Goal: Task Accomplishment & Management: Complete application form

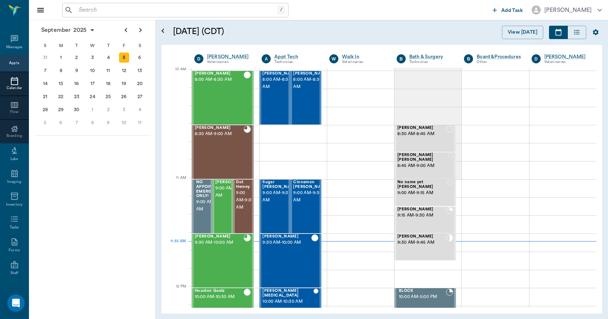
scroll to position [218, 0]
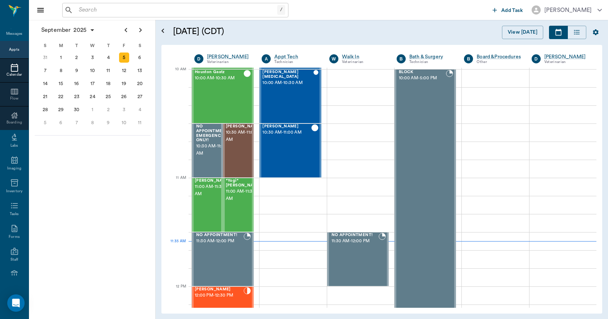
click at [143, 11] on input "text" at bounding box center [176, 10] width 201 height 10
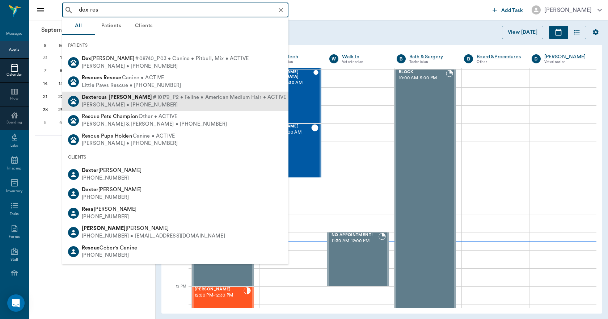
click at [105, 108] on div "[PERSON_NAME] • [PHONE_NUMBER]" at bounding box center [184, 105] width 204 height 8
type input "dex res"
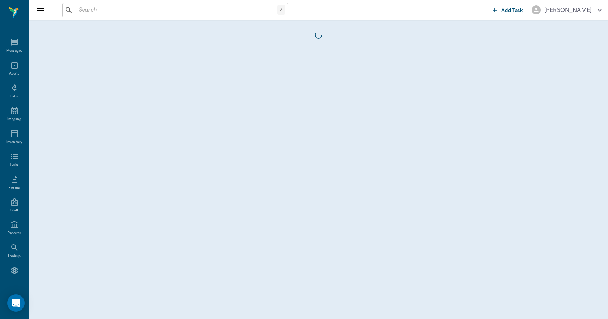
scroll to position [13, 0]
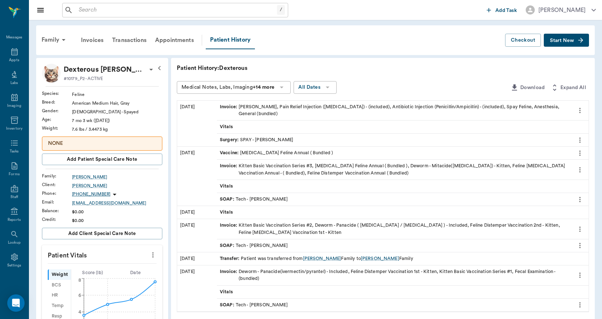
click at [563, 38] on button "Start New" at bounding box center [566, 40] width 45 height 13
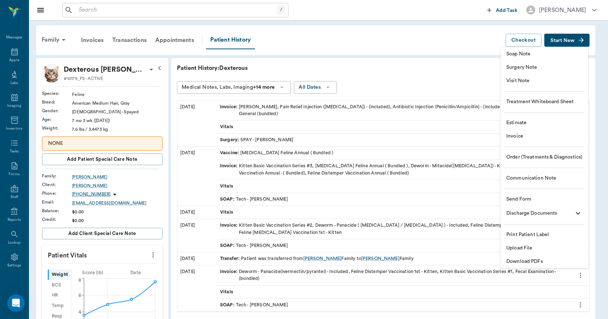
click at [518, 135] on span "Invoice" at bounding box center [544, 136] width 76 height 8
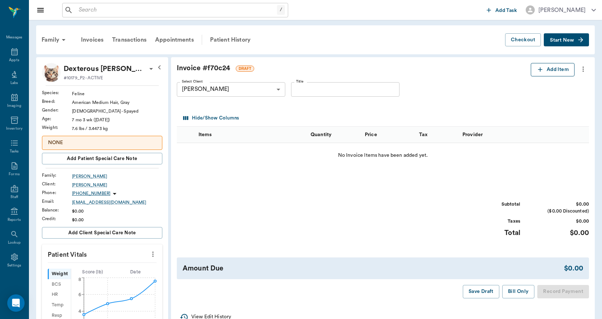
click at [546, 72] on button "Add Item" at bounding box center [553, 69] width 44 height 13
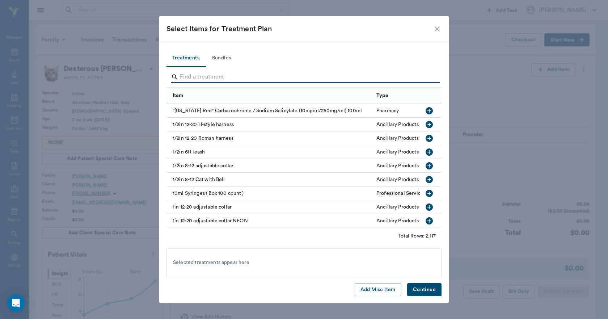
click at [370, 77] on input "Search" at bounding box center [304, 77] width 249 height 12
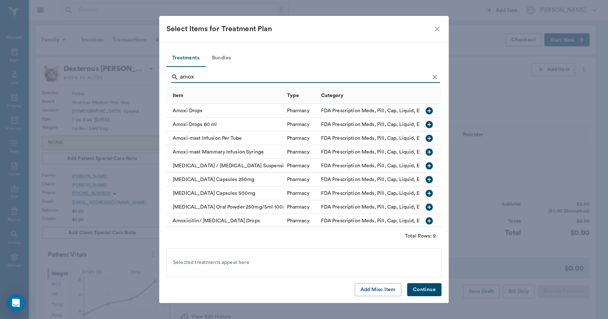
type input "amox"
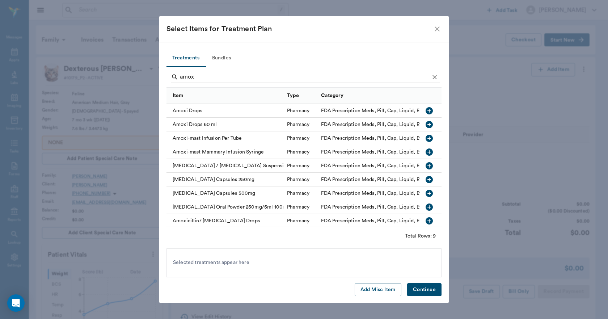
click at [425, 110] on icon "button" at bounding box center [428, 110] width 7 height 7
click at [416, 292] on button "Continue" at bounding box center [424, 289] width 34 height 13
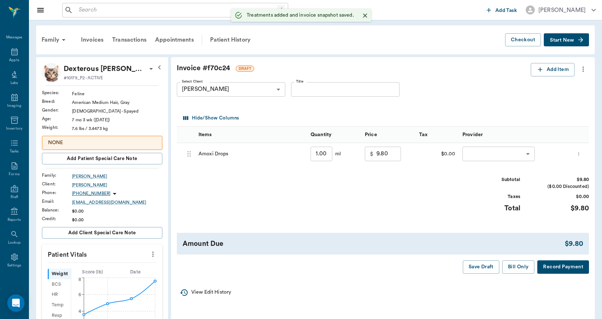
click at [326, 155] on input "1.00" at bounding box center [322, 153] width 22 height 14
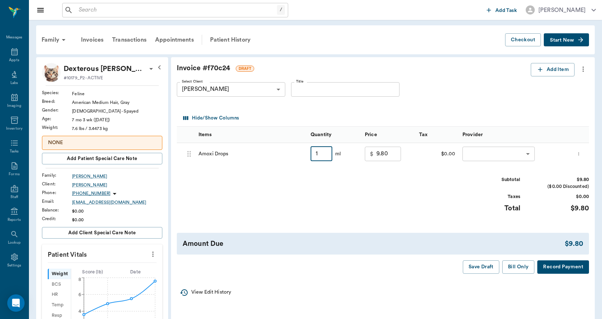
type input "15"
type input "21.00"
type input "15"
click at [584, 66] on icon "more" at bounding box center [583, 69] width 8 height 9
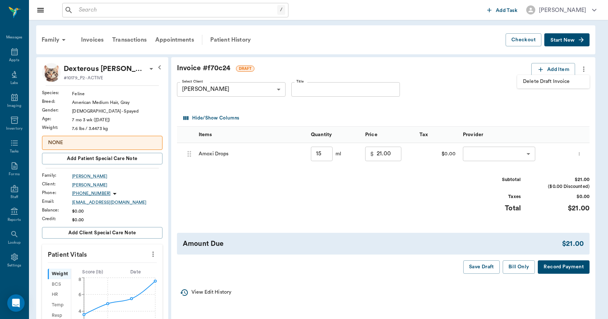
click at [566, 78] on span "Delete Draft Invoice" at bounding box center [553, 82] width 61 height 8
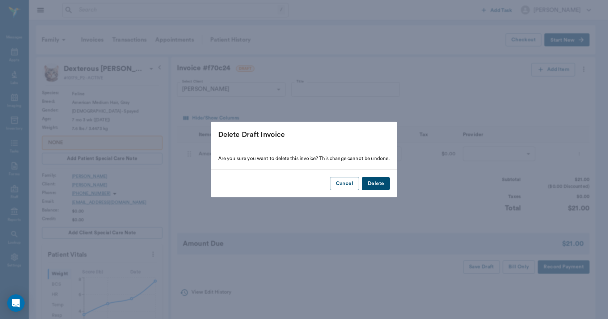
click at [383, 184] on button "Delete" at bounding box center [376, 183] width 28 height 13
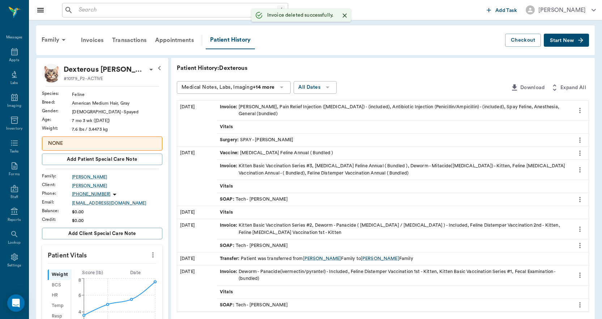
click at [563, 41] on span "Start New" at bounding box center [562, 41] width 24 height 0
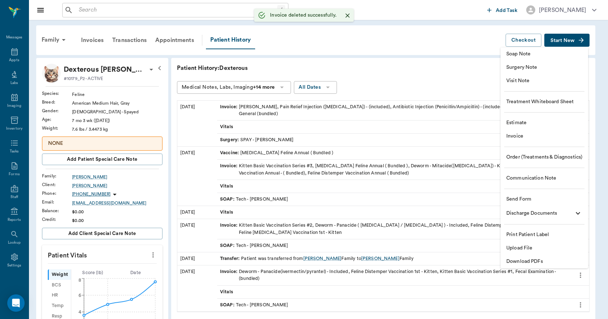
click at [543, 81] on span "Visit Note" at bounding box center [544, 81] width 76 height 8
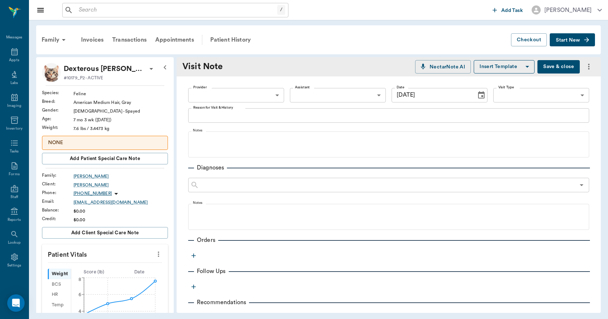
click at [255, 95] on body "/ ​ Add Task [PERSON_NAME] Nectar Messages Appts Labs Imaging Inventory Tasks F…" at bounding box center [304, 159] width 608 height 319
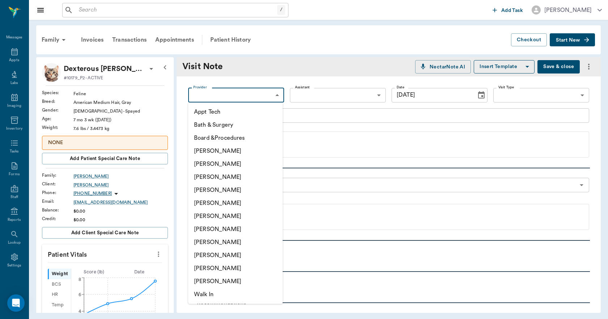
click at [231, 188] on li "[PERSON_NAME]" at bounding box center [235, 189] width 94 height 13
type input "63ec2f075fda476ae8351a4d"
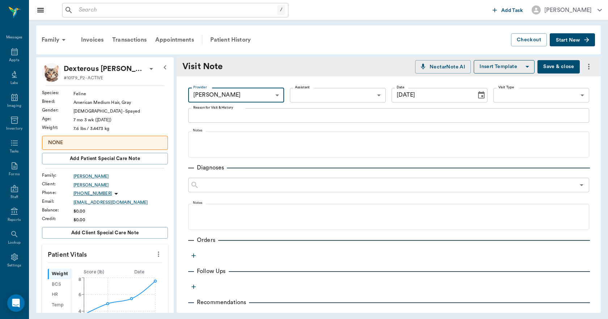
click at [314, 98] on body "/ ​ Add Task [PERSON_NAME] Nectar Messages Appts Labs Imaging Inventory Tasks F…" at bounding box center [304, 159] width 608 height 319
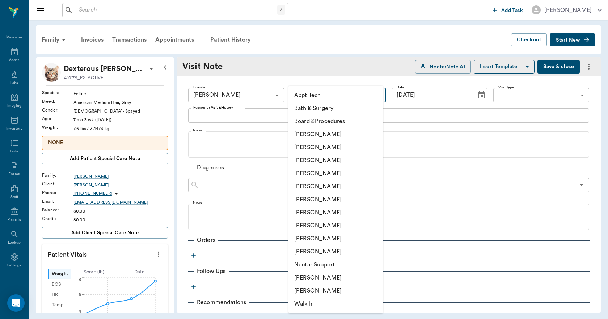
click at [317, 171] on li "[PERSON_NAME]" at bounding box center [335, 173] width 94 height 13
type input "63ec2f075fda476ae8351a4d"
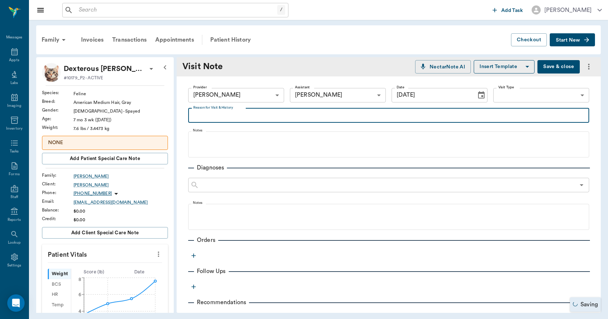
click at [288, 116] on textarea "Reason for Visit & History" at bounding box center [388, 115] width 391 height 8
type textarea "s"
click at [216, 118] on textarea "SX [MEDICAL_DATA]" at bounding box center [388, 115] width 391 height 8
click at [216, 117] on textarea "SX [MEDICAL_DATA]" at bounding box center [388, 115] width 391 height 8
click at [209, 115] on textarea "SX [MEDICAL_DATA]" at bounding box center [388, 115] width 391 height 8
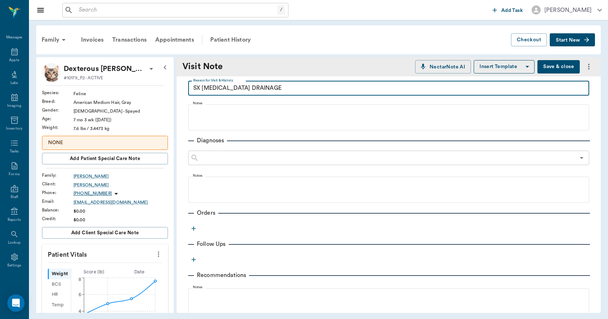
scroll to position [107, 0]
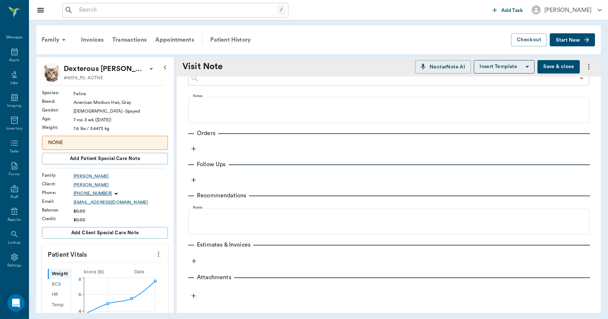
type textarea "SX [MEDICAL_DATA] DRAINAGE"
click at [194, 145] on icon "button" at bounding box center [193, 148] width 7 height 7
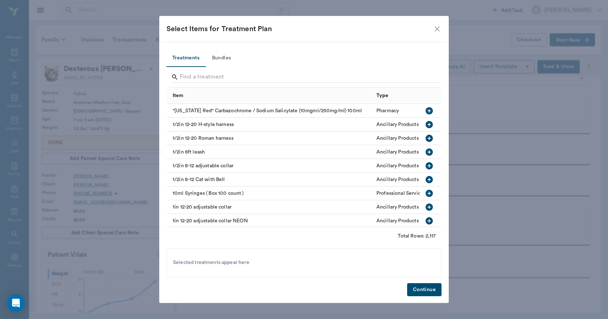
click at [192, 70] on div at bounding box center [305, 77] width 269 height 19
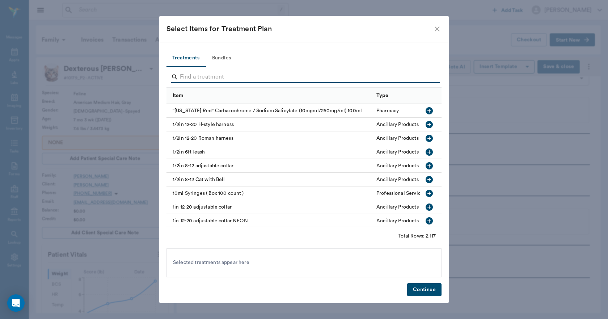
click at [196, 78] on input "Search" at bounding box center [304, 77] width 249 height 12
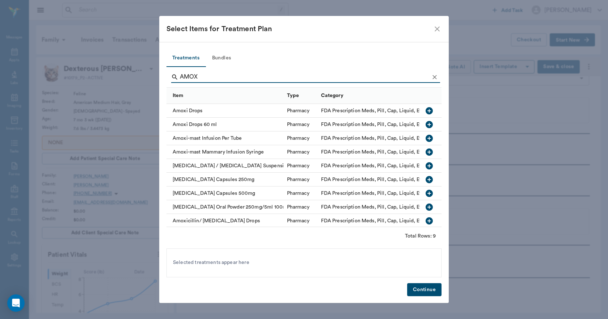
type input "AMOX"
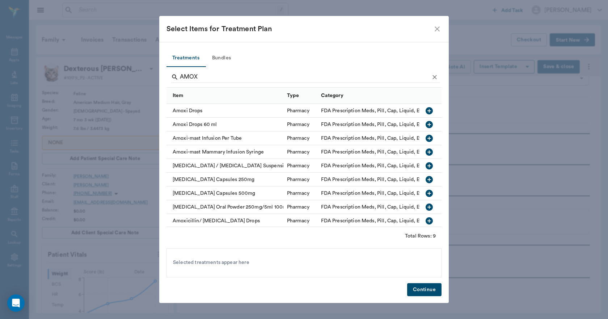
click at [425, 111] on icon "button" at bounding box center [428, 110] width 7 height 7
click at [425, 291] on button "Continue" at bounding box center [424, 289] width 34 height 13
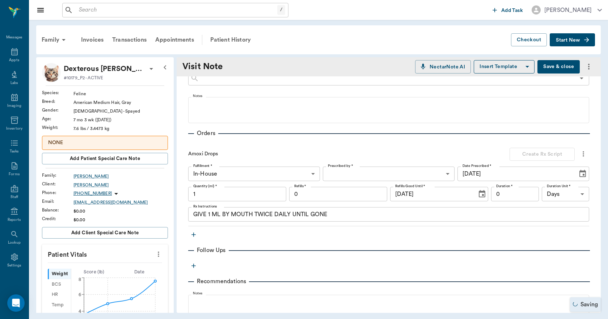
click at [335, 177] on body "/ ​ Add Task [PERSON_NAME] Nectar Messages Appts Labs Imaging Inventory Tasks F…" at bounding box center [304, 159] width 608 height 319
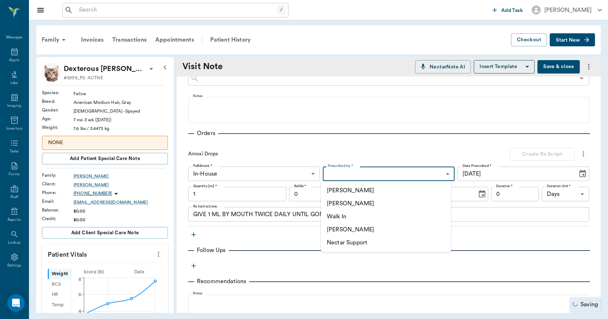
click at [339, 202] on li "[PERSON_NAME]" at bounding box center [386, 203] width 130 height 13
type input "63ec2f075fda476ae8351a4d"
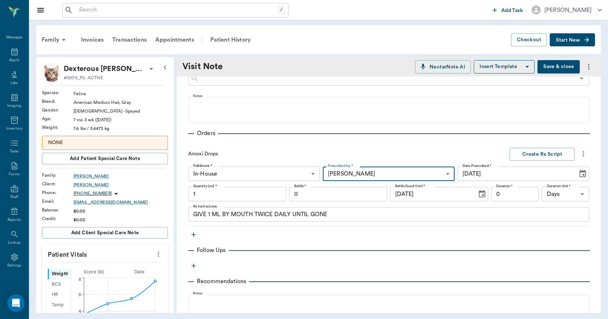
click at [250, 195] on input "1" at bounding box center [237, 194] width 98 height 14
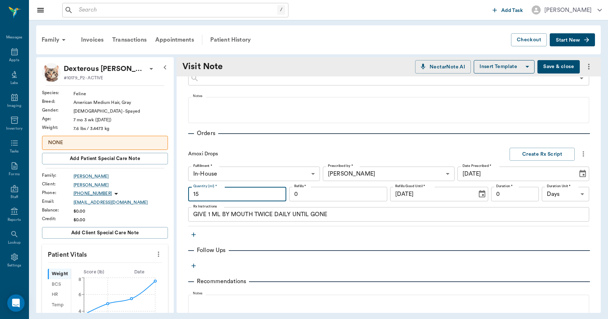
type input "15"
click at [504, 195] on input "0" at bounding box center [515, 194] width 48 height 14
type input "10"
click at [529, 153] on button "Create Rx Script" at bounding box center [541, 154] width 65 height 13
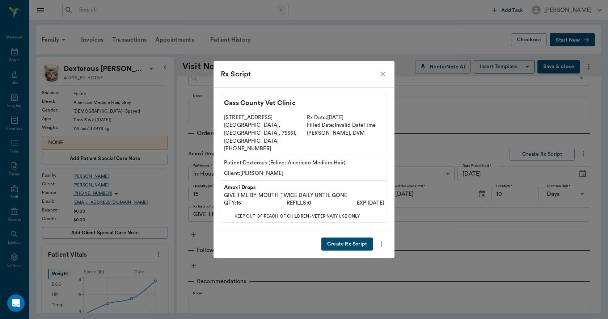
click at [362, 237] on button "Create Rx Script" at bounding box center [346, 243] width 51 height 13
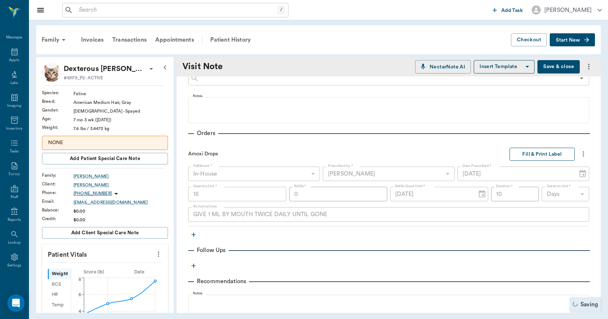
click at [527, 153] on button "Fill & Print Label" at bounding box center [541, 154] width 65 height 13
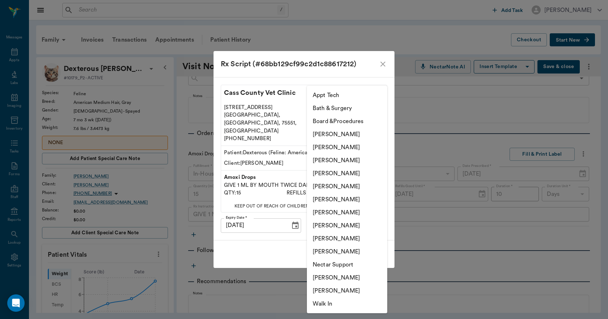
click at [364, 213] on body "/ ​ Add Task [PERSON_NAME] Nectar Messages Appts Labs Imaging Inventory Tasks F…" at bounding box center [304, 159] width 608 height 319
click at [336, 250] on li "[PERSON_NAME]" at bounding box center [347, 251] width 80 height 13
type input "63ec2ece52e12b0ba117cc90"
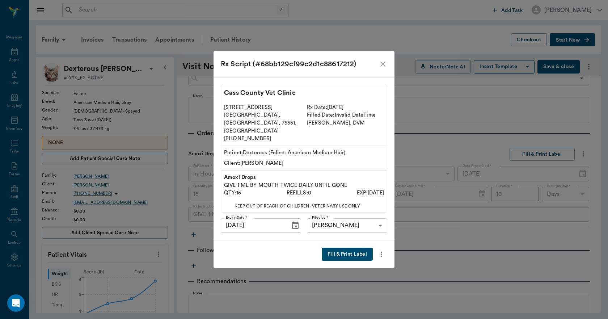
click at [342, 247] on button "Fill & Print Label" at bounding box center [347, 253] width 51 height 13
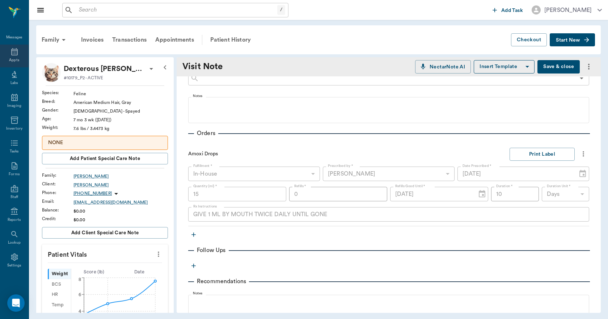
click at [12, 55] on icon at bounding box center [14, 51] width 9 height 9
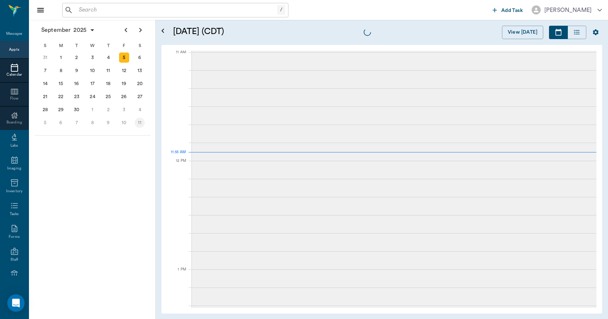
scroll to position [327, 0]
